Goal: Task Accomplishment & Management: Manage account settings

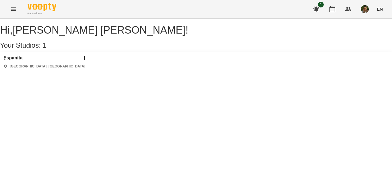
click at [26, 61] on h3 "Espanita" at bounding box center [44, 57] width 82 height 5
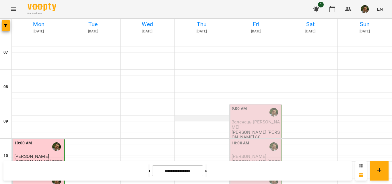
scroll to position [120, 0]
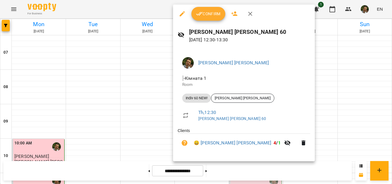
click at [209, 19] on button "Confirm" at bounding box center [208, 14] width 34 height 14
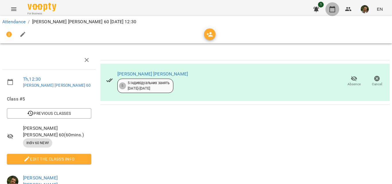
click at [335, 10] on icon "button" at bounding box center [332, 9] width 7 height 7
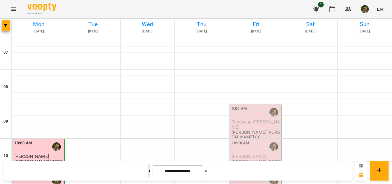
click at [148, 172] on button at bounding box center [148, 170] width 1 height 13
type input "**********"
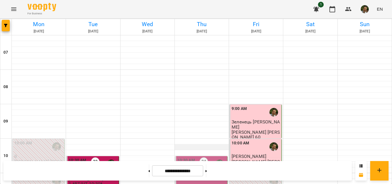
scroll to position [72, 0]
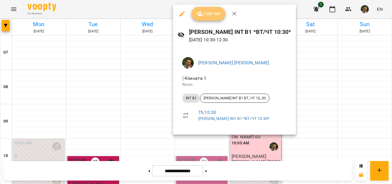
click at [207, 16] on span "Confirm" at bounding box center [208, 13] width 25 height 7
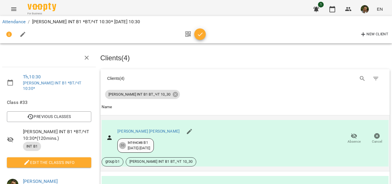
scroll to position [74, 0]
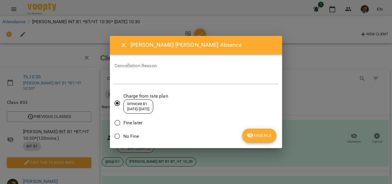
click at [132, 139] on span "No Fine" at bounding box center [131, 136] width 16 height 7
click at [250, 135] on icon "submit" at bounding box center [250, 135] width 6 height 5
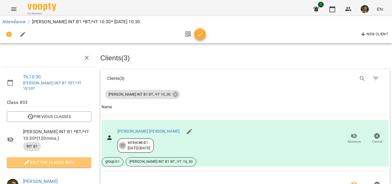
click at [62, 157] on button "Edit the class's Info" at bounding box center [49, 162] width 84 height 10
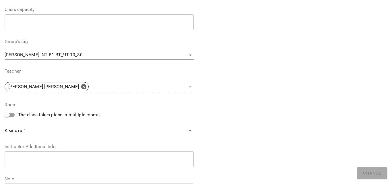
scroll to position [209, 0]
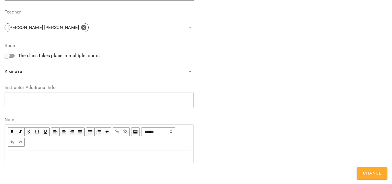
click at [46, 154] on div "Edit text" at bounding box center [99, 156] width 183 height 7
click at [370, 171] on span "Change" at bounding box center [372, 173] width 18 height 7
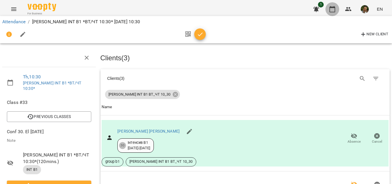
click at [335, 13] on button "button" at bounding box center [332, 9] width 14 height 14
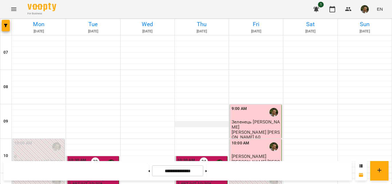
scroll to position [94, 0]
click at [207, 172] on button at bounding box center [205, 170] width 1 height 13
type input "**********"
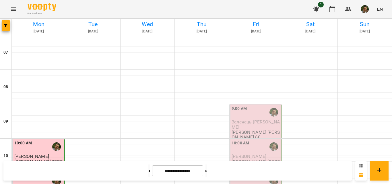
scroll to position [405, 0]
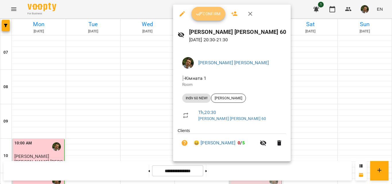
click at [201, 17] on icon "button" at bounding box center [199, 13] width 7 height 7
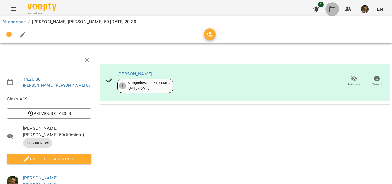
click at [329, 9] on icon "button" at bounding box center [332, 9] width 7 height 7
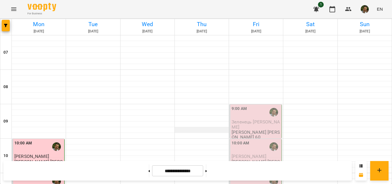
scroll to position [366, 0]
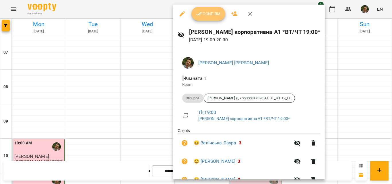
click at [203, 16] on span "Confirm" at bounding box center [208, 13] width 25 height 7
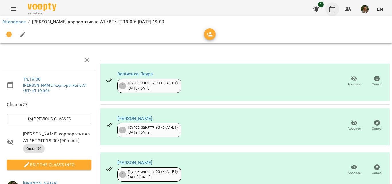
click at [328, 9] on button "button" at bounding box center [332, 9] width 14 height 14
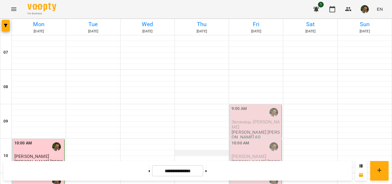
scroll to position [372, 0]
